Goal: Transaction & Acquisition: Book appointment/travel/reservation

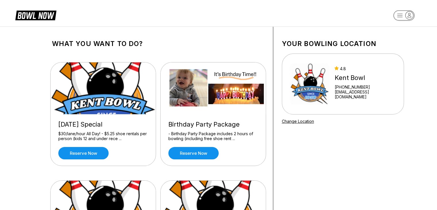
scroll to position [86, 0]
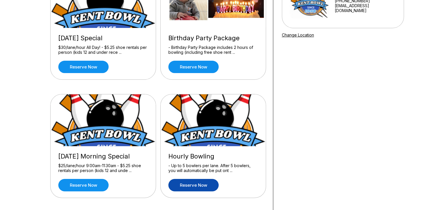
click at [188, 186] on link "Reserve now" at bounding box center [194, 185] width 50 height 12
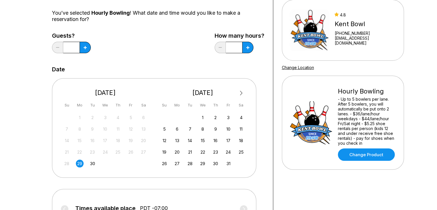
scroll to position [58, 0]
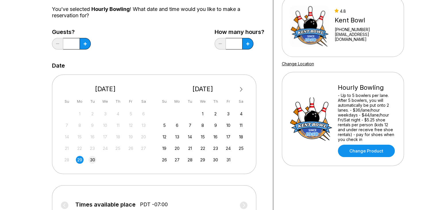
click at [90, 159] on div "30" at bounding box center [93, 160] width 8 height 8
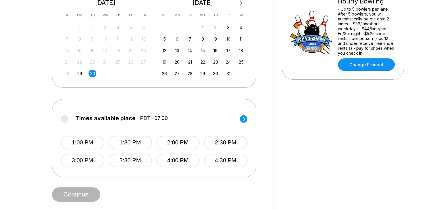
scroll to position [173, 0]
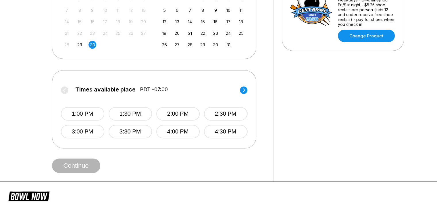
click at [244, 90] on circle at bounding box center [243, 89] width 7 height 7
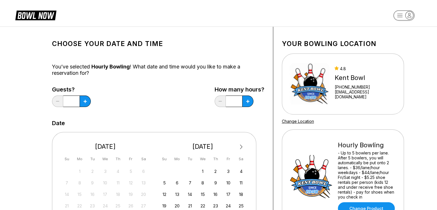
scroll to position [29, 0]
